Goal: Information Seeking & Learning: Learn about a topic

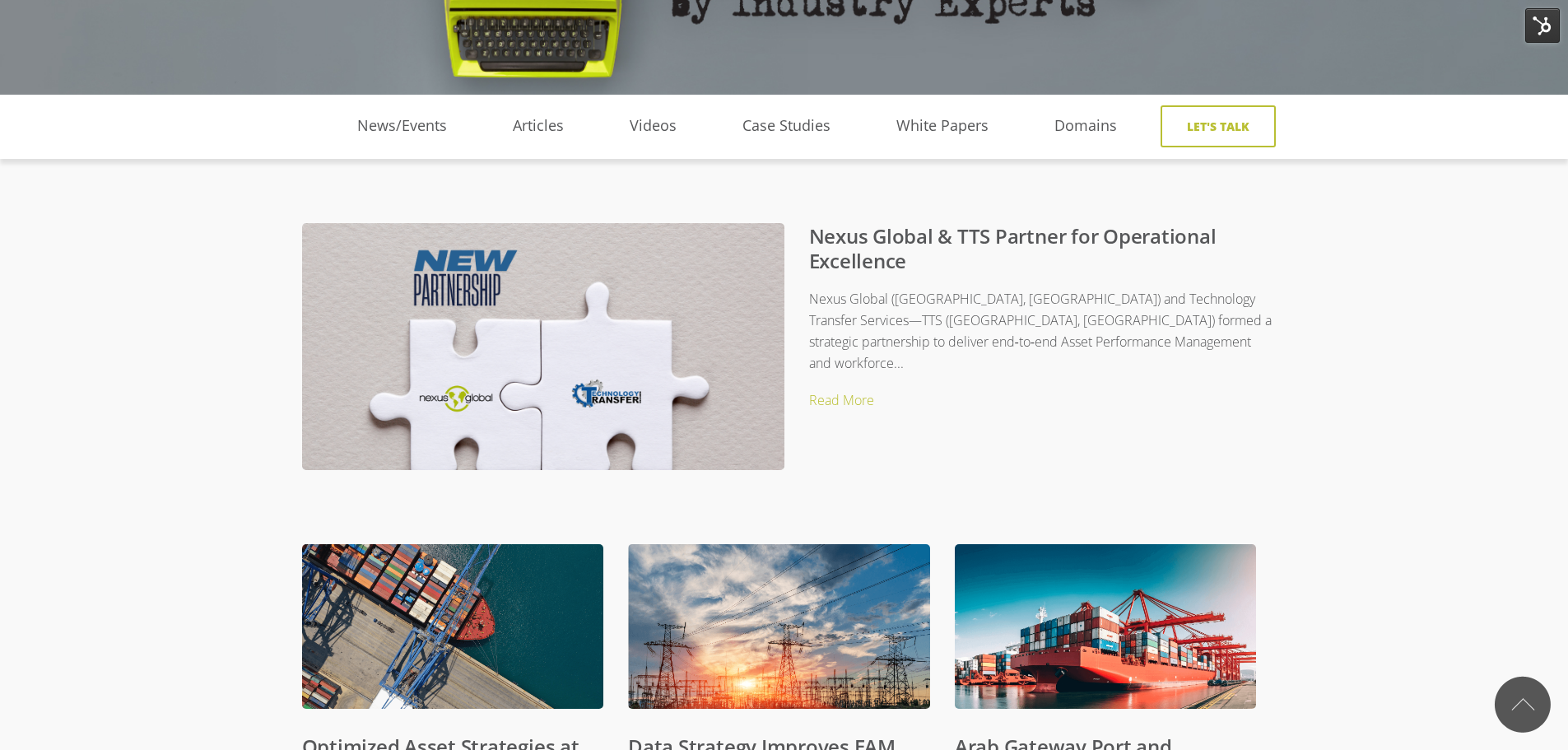
click at [937, 242] on link "Nexus Global & TTS Partner for Operational Excellence" at bounding box center [1013, 248] width 407 height 52
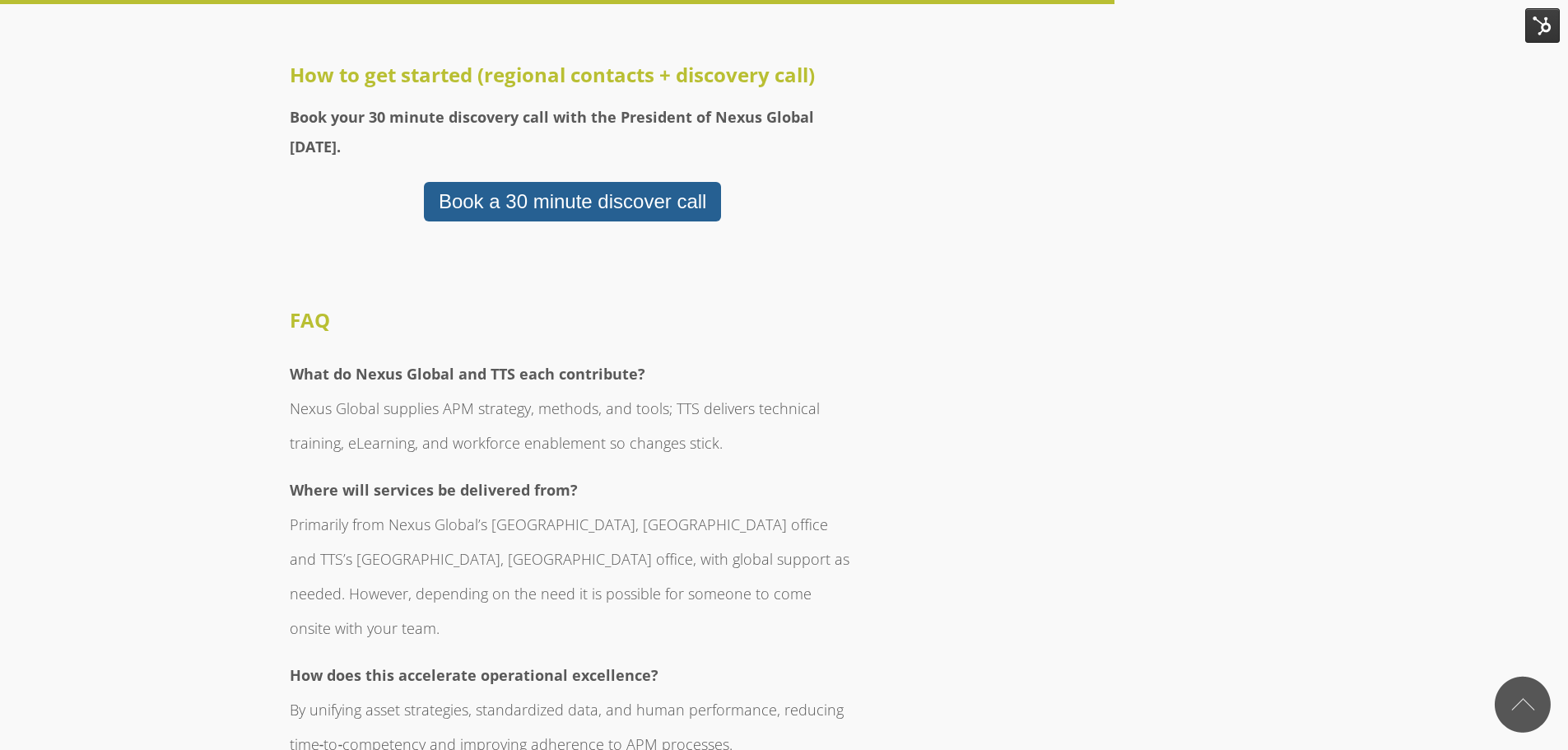
scroll to position [3542, 0]
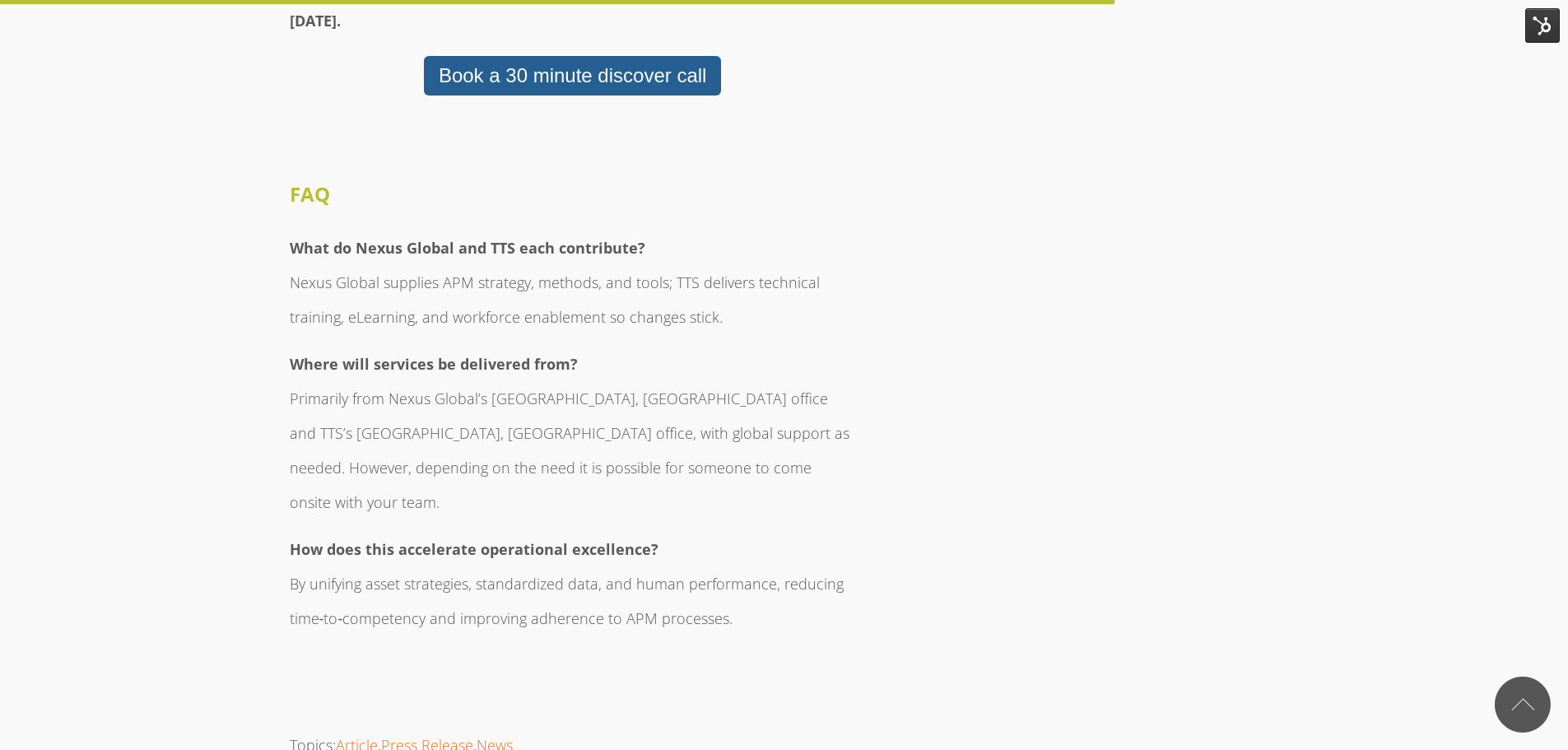
click at [362, 227] on h3 "What do Nexus Global and TTS each contribute? Nexus Global supplies APM strateg…" at bounding box center [573, 279] width 567 height 104
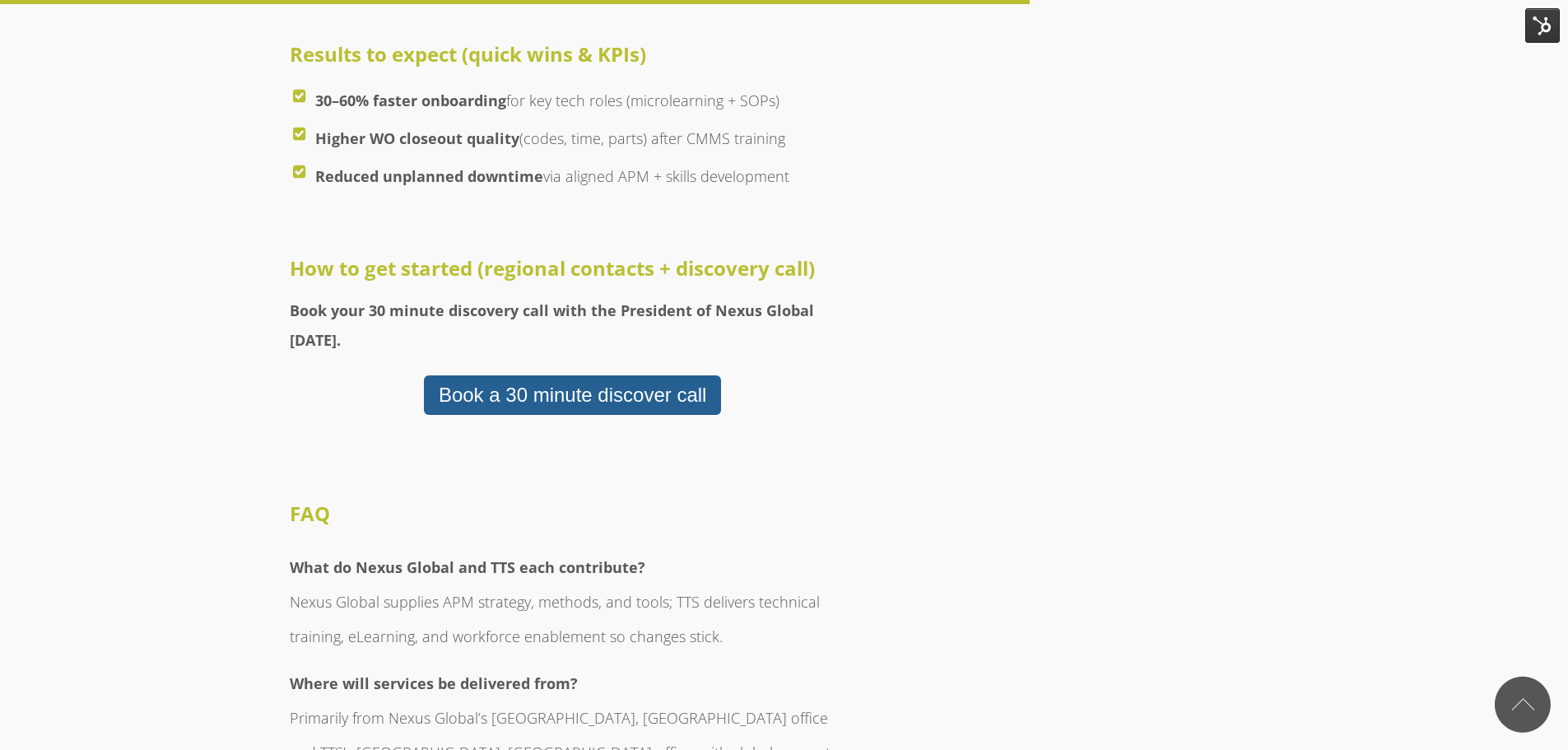
scroll to position [3212, 0]
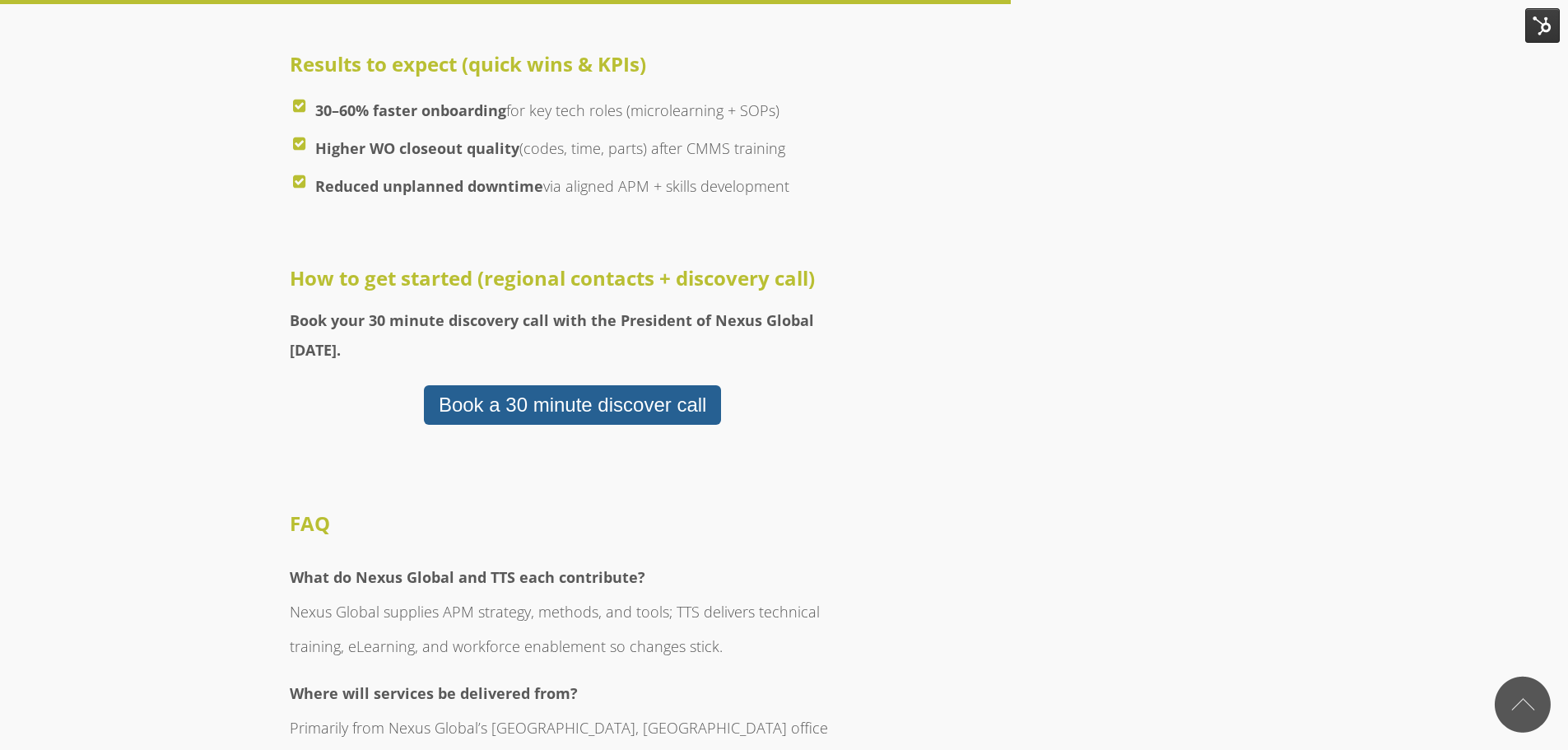
click at [1541, 27] on img at bounding box center [1543, 26] width 35 height 35
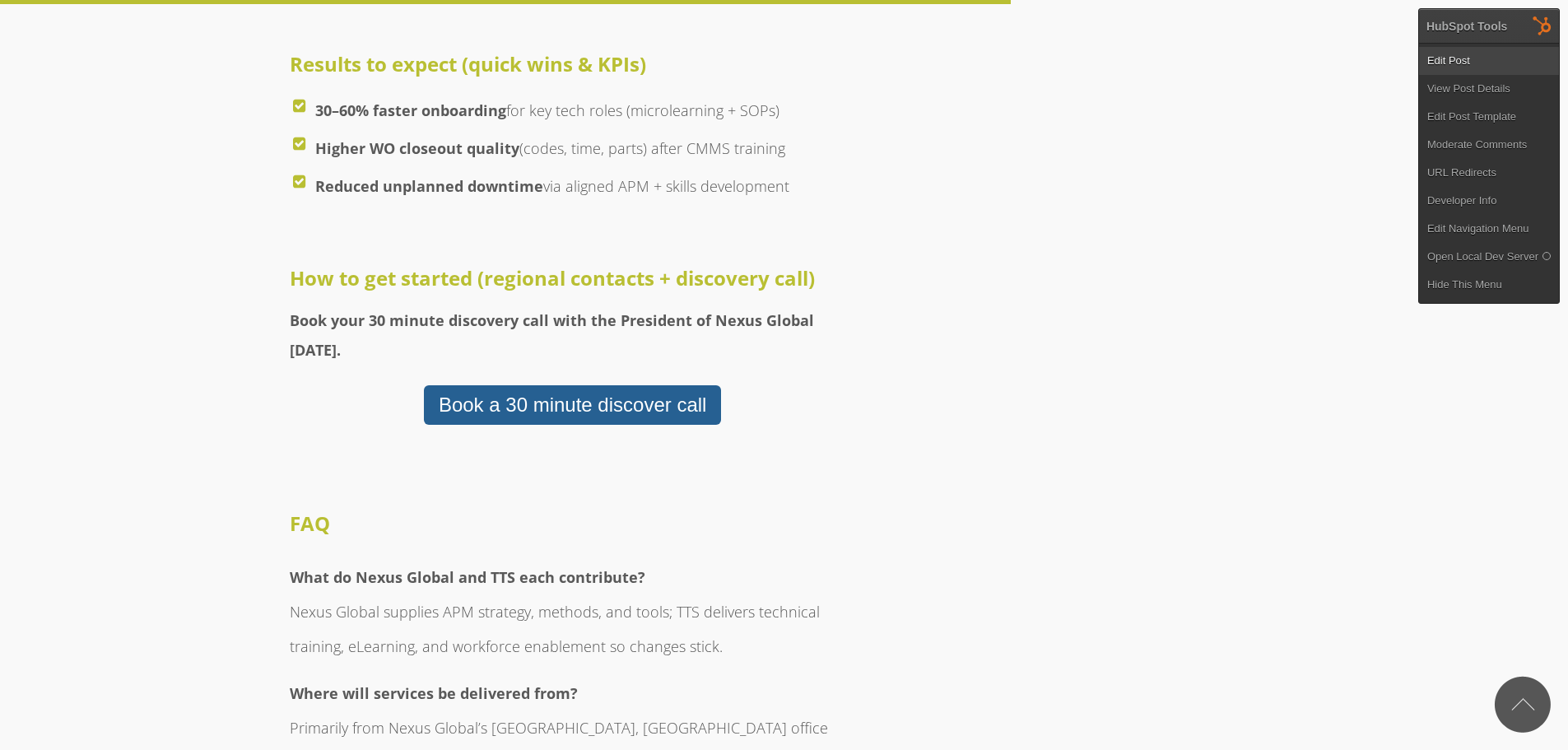
click at [1433, 58] on link "Edit Post" at bounding box center [1489, 61] width 140 height 28
